Goal: Task Accomplishment & Management: Manage account settings

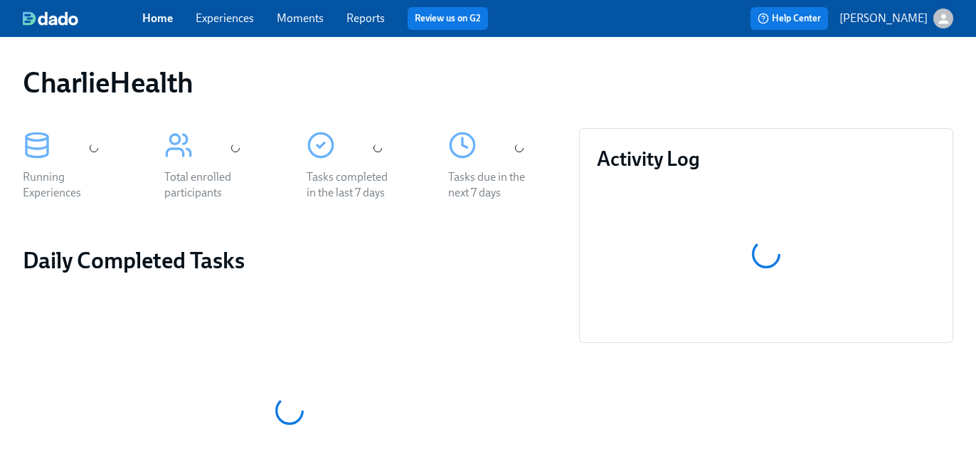
click at [232, 24] on link "Experiences" at bounding box center [225, 18] width 58 height 14
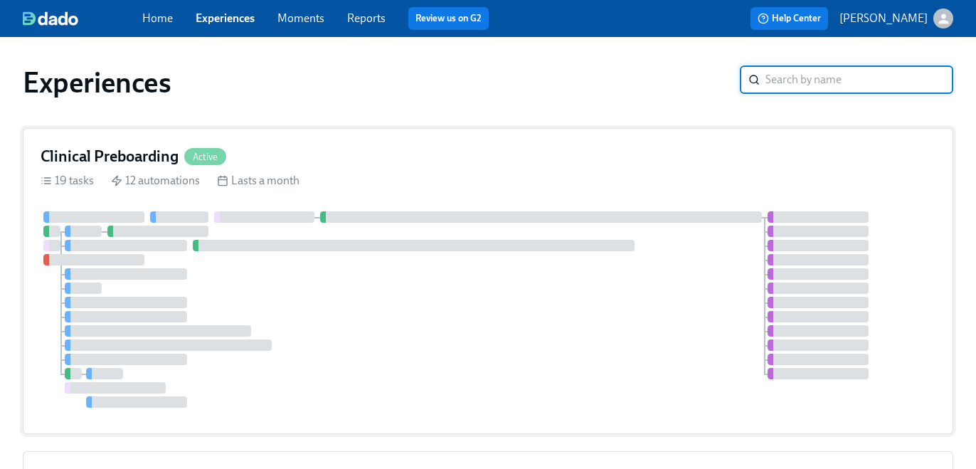
click at [612, 175] on div "19 tasks 12 automations Lasts a month" at bounding box center [488, 181] width 895 height 16
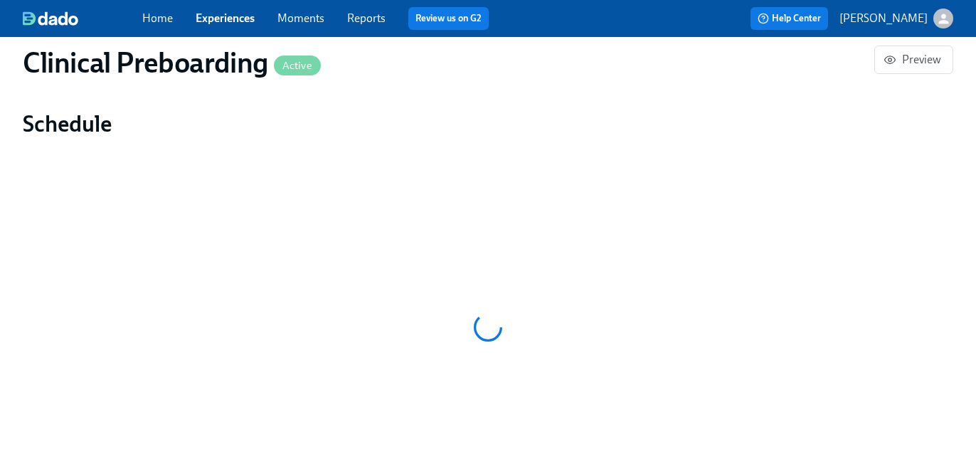
scroll to position [900, 0]
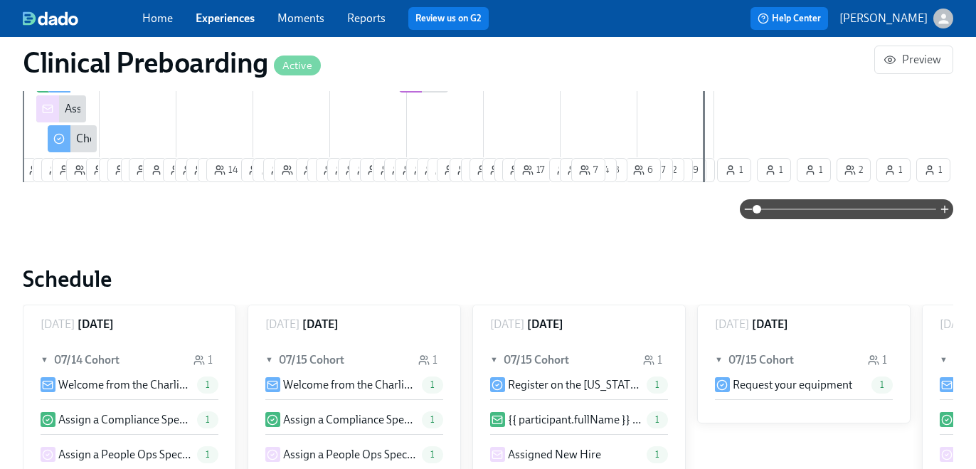
click at [814, 198] on div "Clinical Preboarding Active Preview Public Name Preboarding Notification Sender…" at bounding box center [488, 344] width 931 height 2381
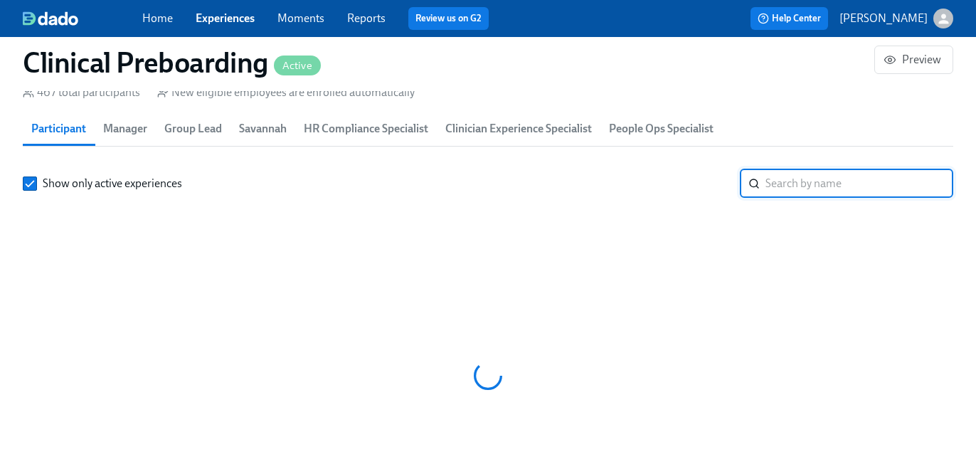
scroll to position [0, 15960]
click at [810, 186] on input "search" at bounding box center [860, 183] width 188 height 28
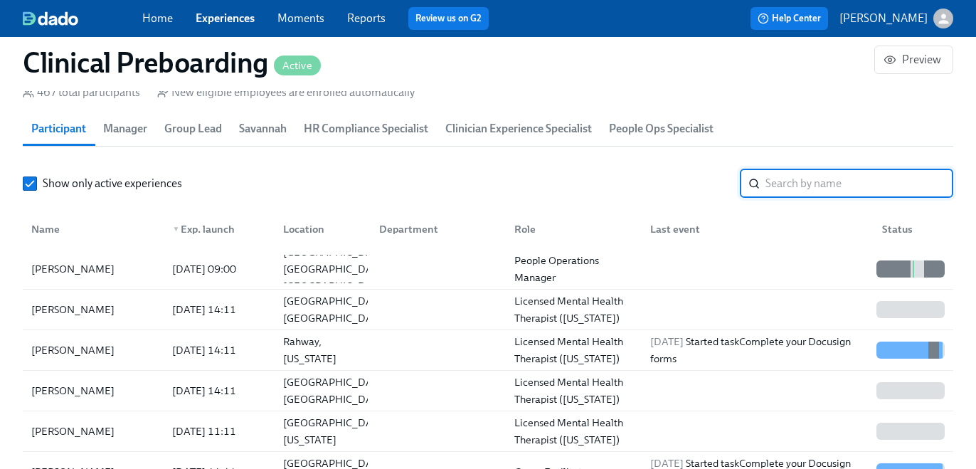
scroll to position [0, 17272]
paste input "[PERSON_NAME]"
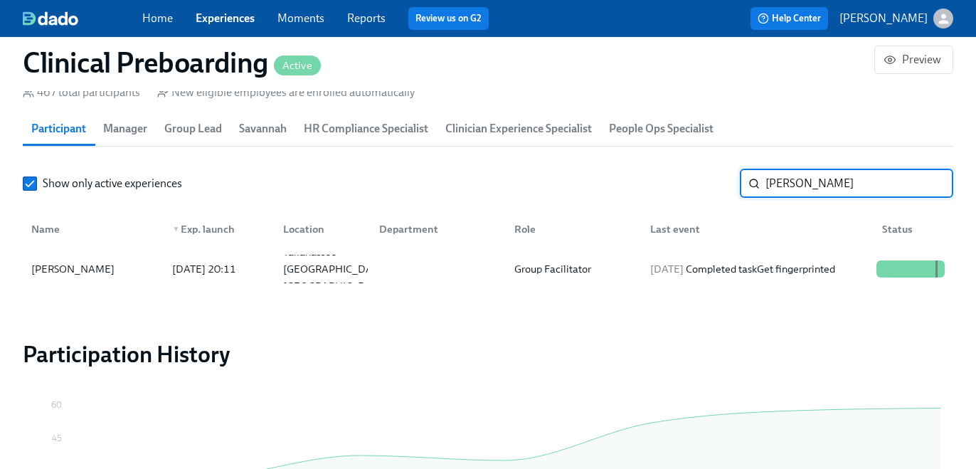
type input "[PERSON_NAME]"
click at [764, 268] on div "[DATE] Completed task Get fingerprinted" at bounding box center [743, 268] width 196 height 17
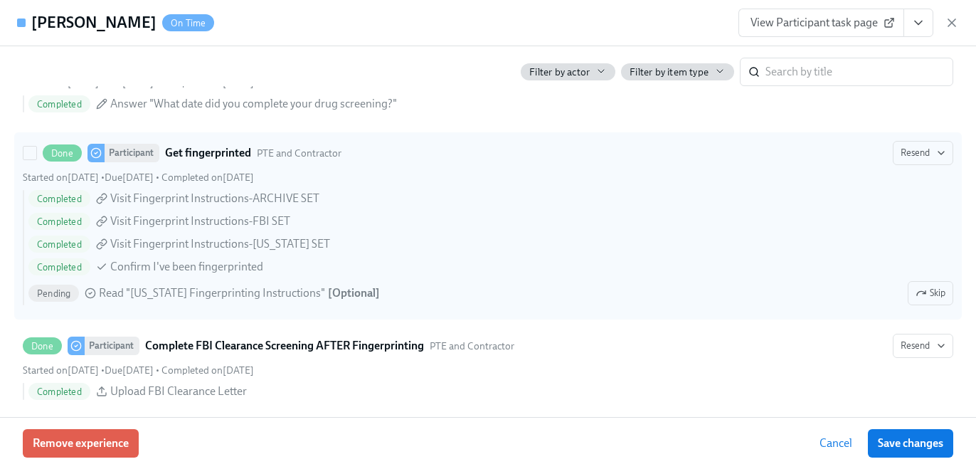
scroll to position [1960, 0]
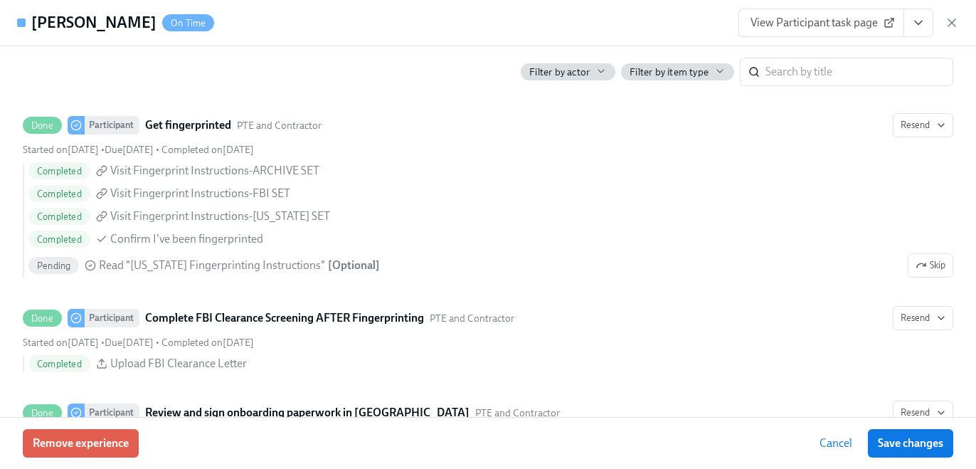
click at [917, 21] on icon "View task page" at bounding box center [919, 23] width 14 height 14
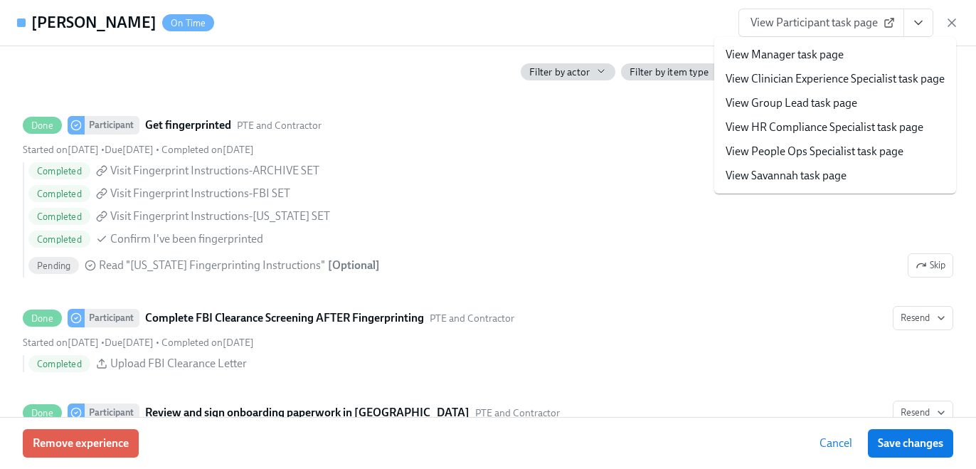
click at [858, 126] on link "View HR Compliance Specialist task page" at bounding box center [825, 128] width 198 height 16
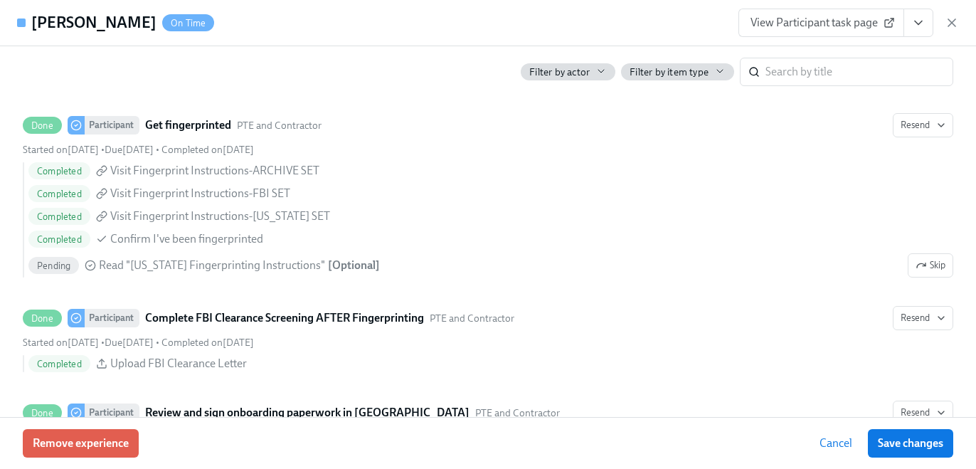
click at [663, 248] on div "Completed Visit Fingerprint Instructions-ARCHIVE SET Completed Visit Fingerprin…" at bounding box center [488, 219] width 931 height 115
click at [36, 132] on input "Done Participant Get fingerprinted PTE and Contractor Resend Started on [DATE] …" at bounding box center [29, 125] width 13 height 13
checkbox input "true"
click at [444, 79] on div "Filter by actor Filter by item type ​" at bounding box center [488, 66] width 931 height 40
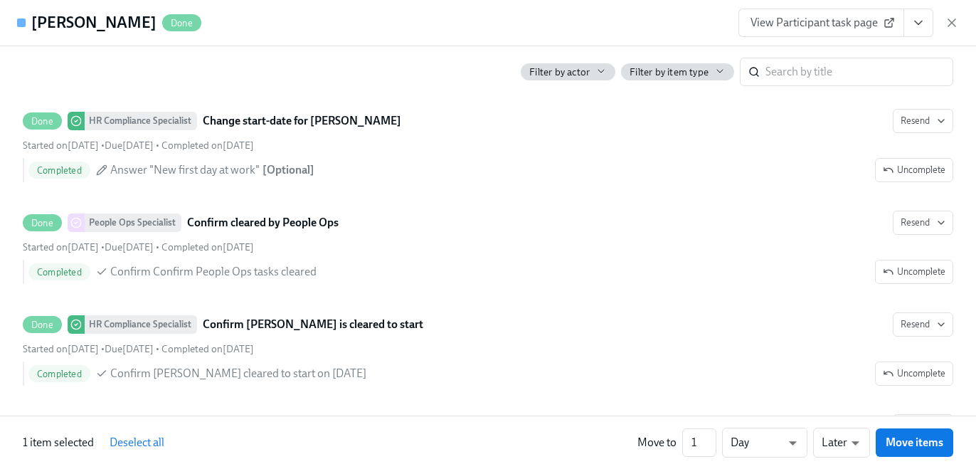
scroll to position [2878, 0]
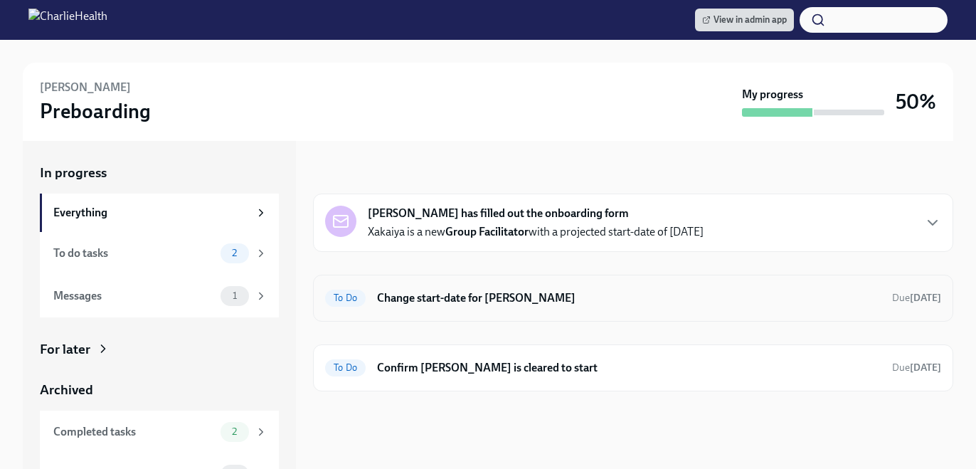
click at [484, 302] on h6 "Change start-date for [PERSON_NAME]" at bounding box center [629, 298] width 504 height 16
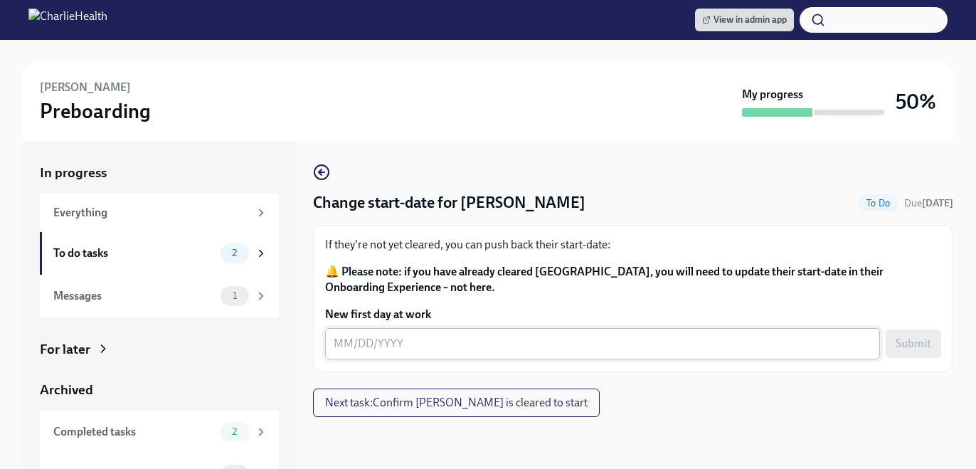
click at [414, 345] on textarea "New first day at work" at bounding box center [603, 343] width 538 height 17
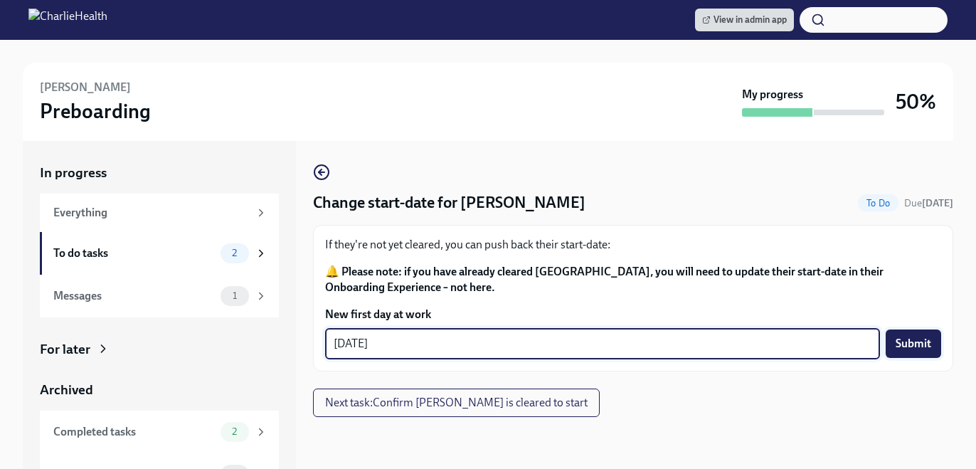
type textarea "09/29/2025"
click at [913, 337] on span "Submit" at bounding box center [914, 344] width 36 height 14
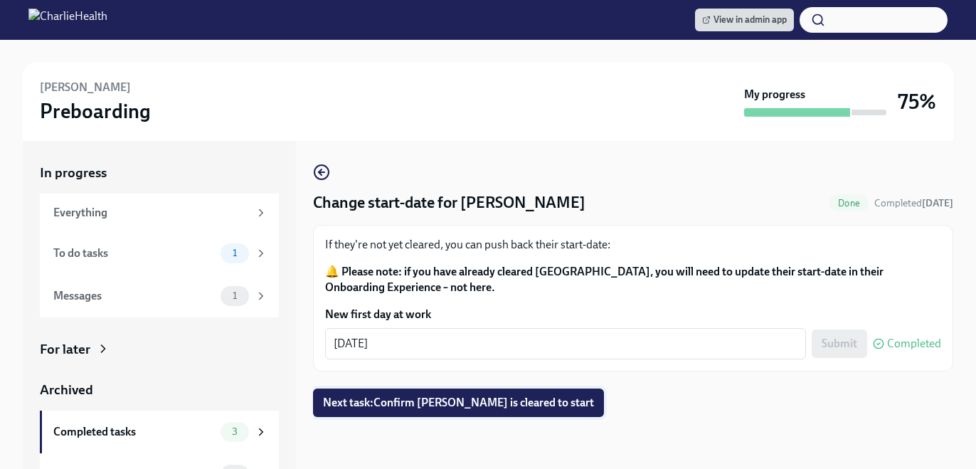
click at [539, 392] on button "Next task : Confirm Xakaiya Thomas is cleared to start" at bounding box center [458, 403] width 291 height 28
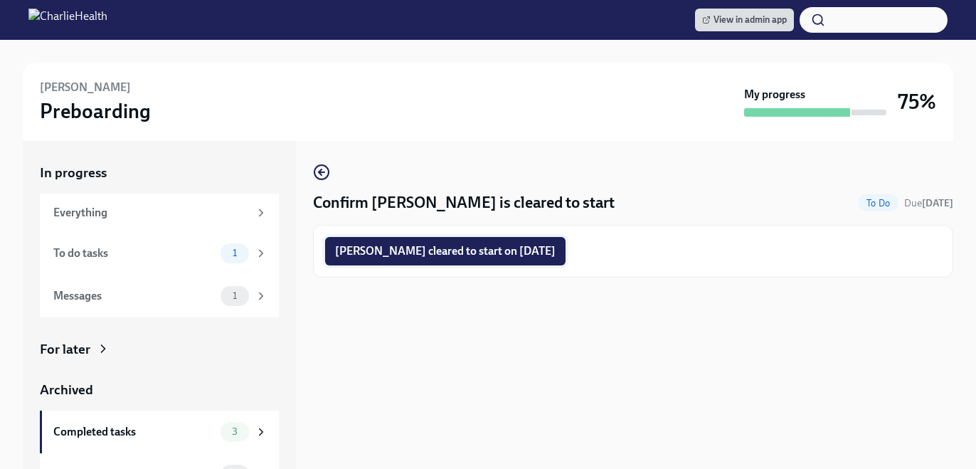
click at [458, 248] on span "Xakaiya Thomas cleared to start on 09/29/2025" at bounding box center [445, 251] width 221 height 14
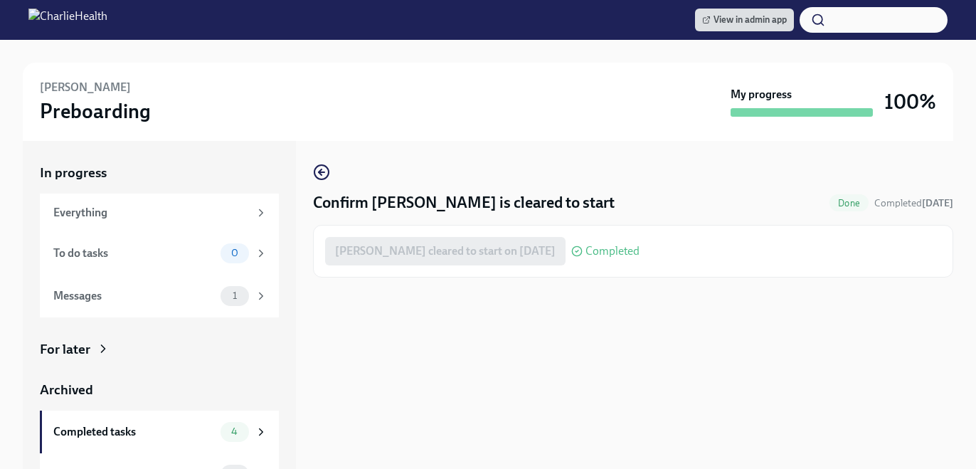
scroll to position [40, 0]
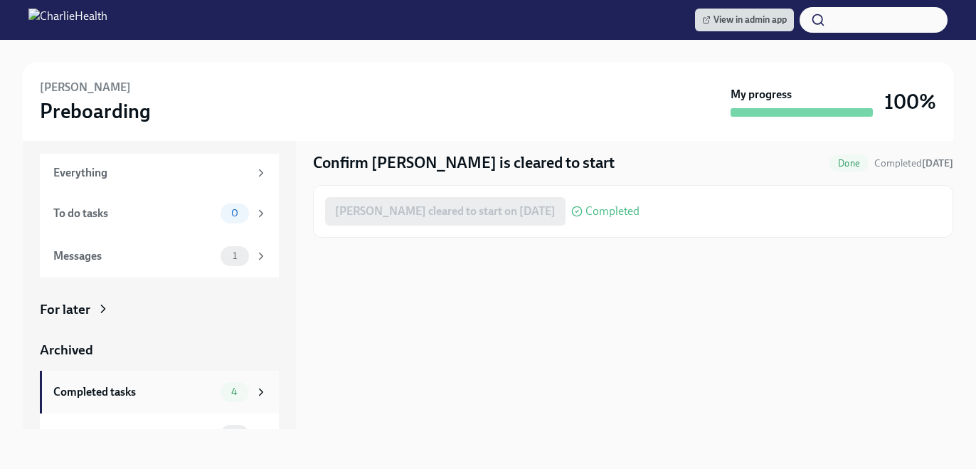
click at [195, 411] on div "Completed tasks 4" at bounding box center [159, 392] width 239 height 43
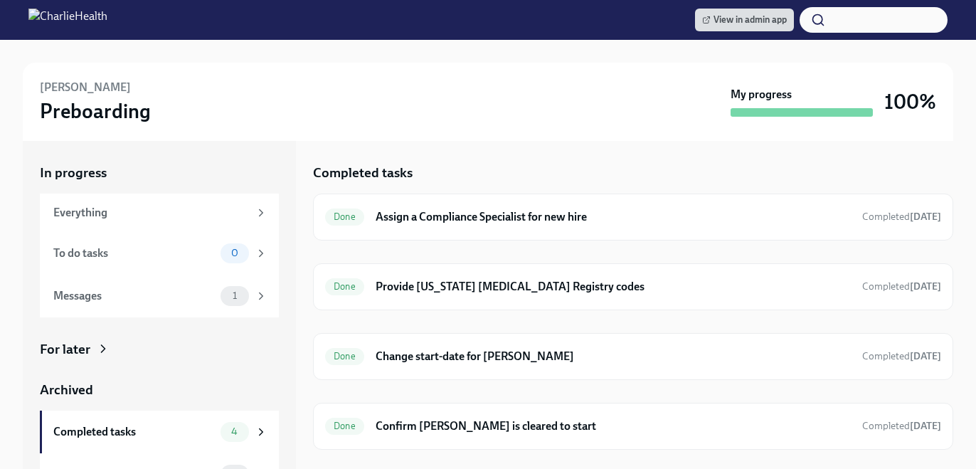
scroll to position [27, 0]
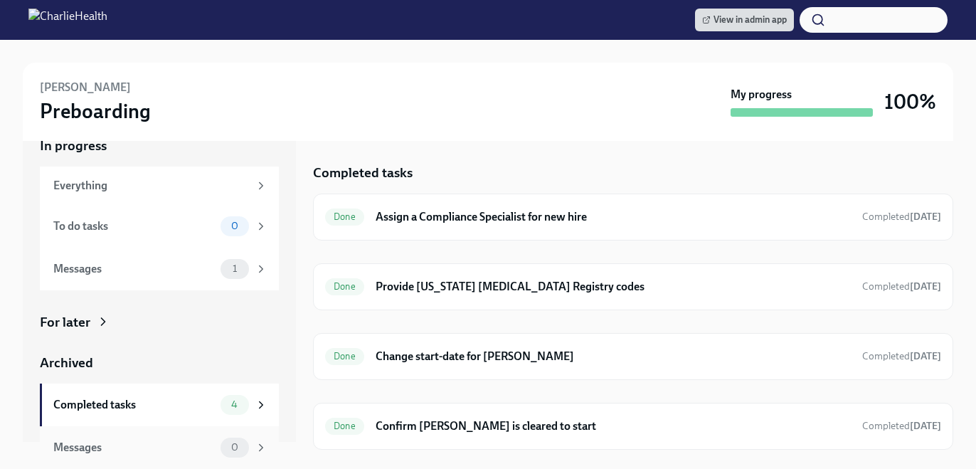
click at [217, 438] on div "Messages 0" at bounding box center [160, 448] width 214 height 20
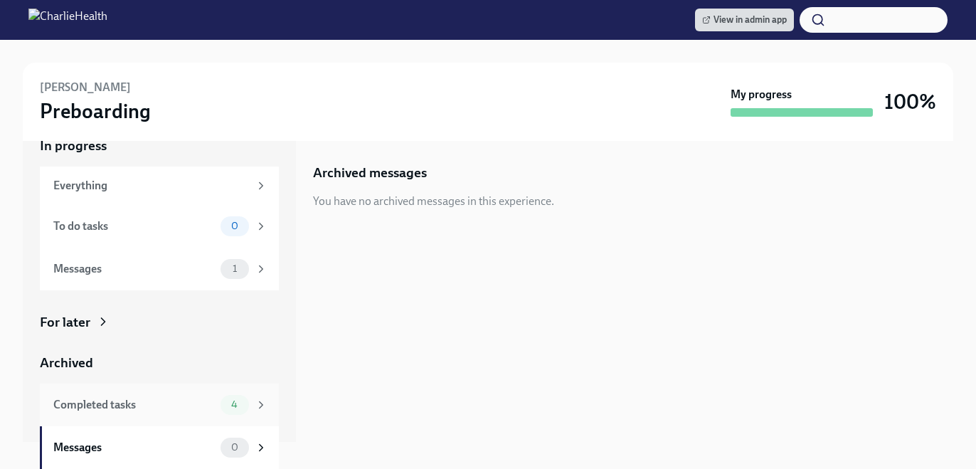
click at [219, 410] on div "Completed tasks 4" at bounding box center [160, 405] width 214 height 20
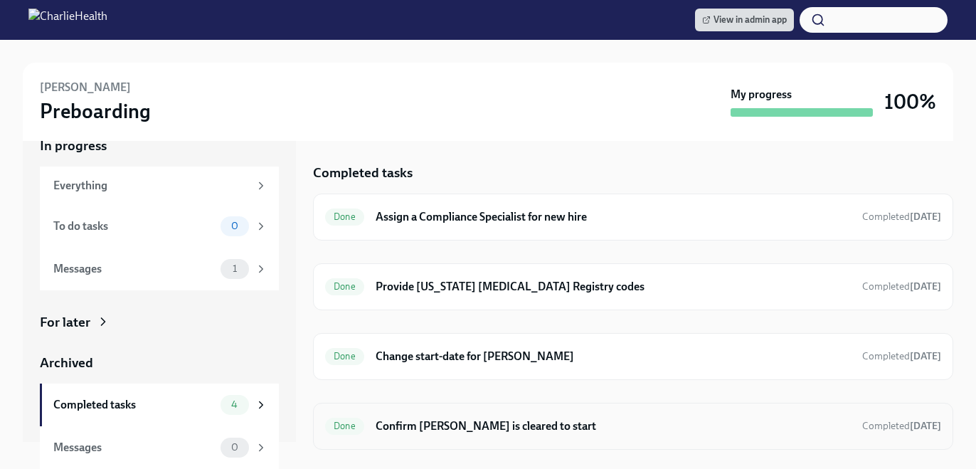
click at [419, 416] on div "Done Confirm Xakaiya Thomas is cleared to start Completed today" at bounding box center [633, 426] width 616 height 23
